Goal: Task Accomplishment & Management: Manage account settings

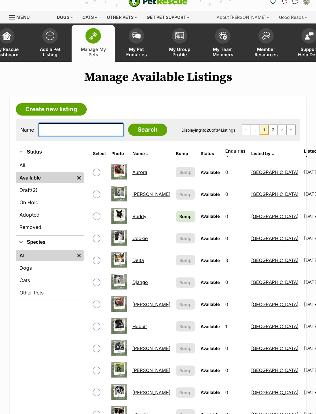
click at [55, 129] on input "text" at bounding box center [81, 129] width 85 height 13
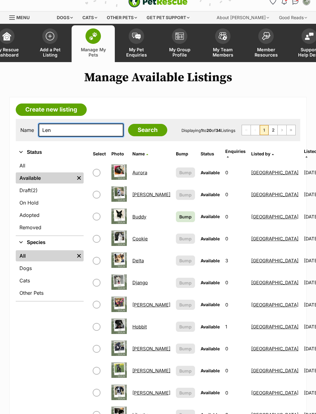
type input "Len"
click at [133, 131] on input "Search" at bounding box center [147, 130] width 39 height 12
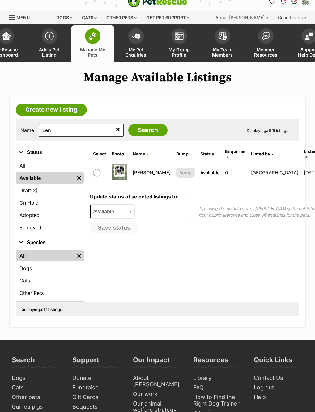
click at [141, 171] on link "[PERSON_NAME]" at bounding box center [151, 173] width 38 height 6
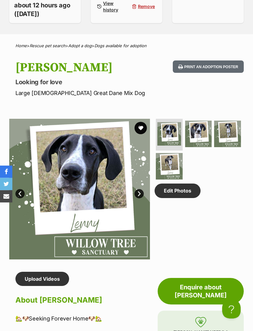
scroll to position [243, 0]
click at [184, 198] on link "Edit Photos" at bounding box center [178, 191] width 46 height 14
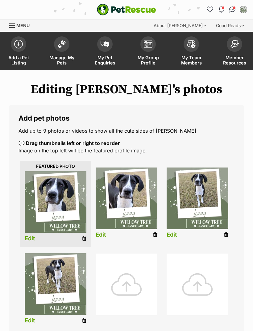
click at [141, 278] on div at bounding box center [127, 285] width 62 height 62
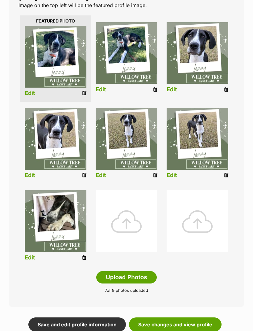
scroll to position [145, 0]
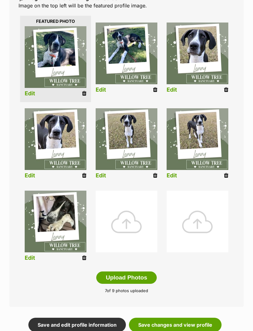
click at [203, 322] on link "Save changes and view profile" at bounding box center [175, 325] width 93 height 14
